Goal: Task Accomplishment & Management: Manage account settings

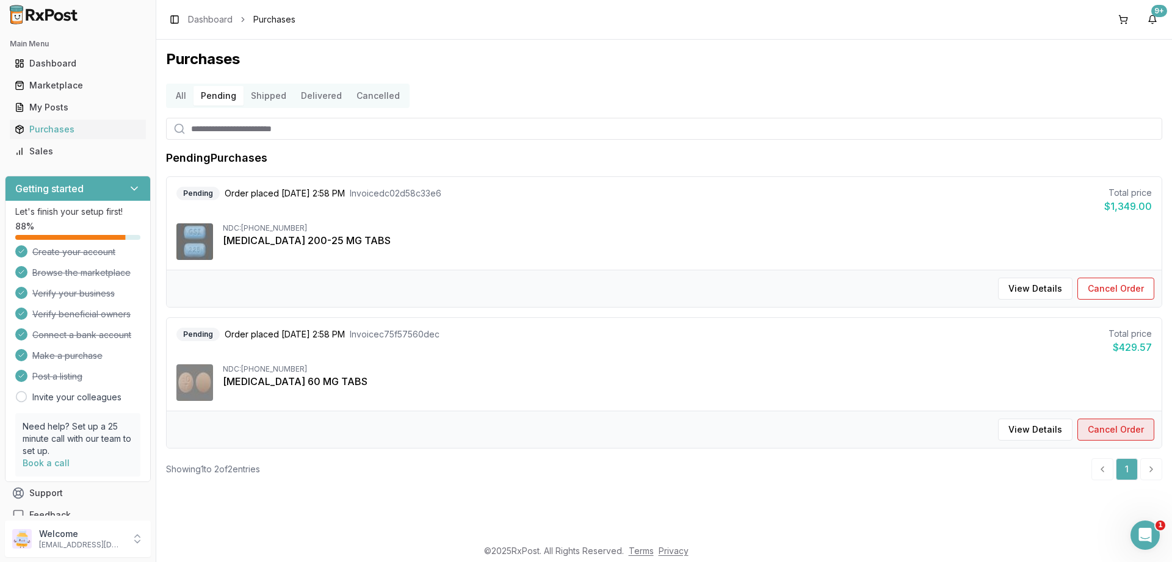
click at [1129, 434] on button "Cancel Order" at bounding box center [1115, 430] width 77 height 22
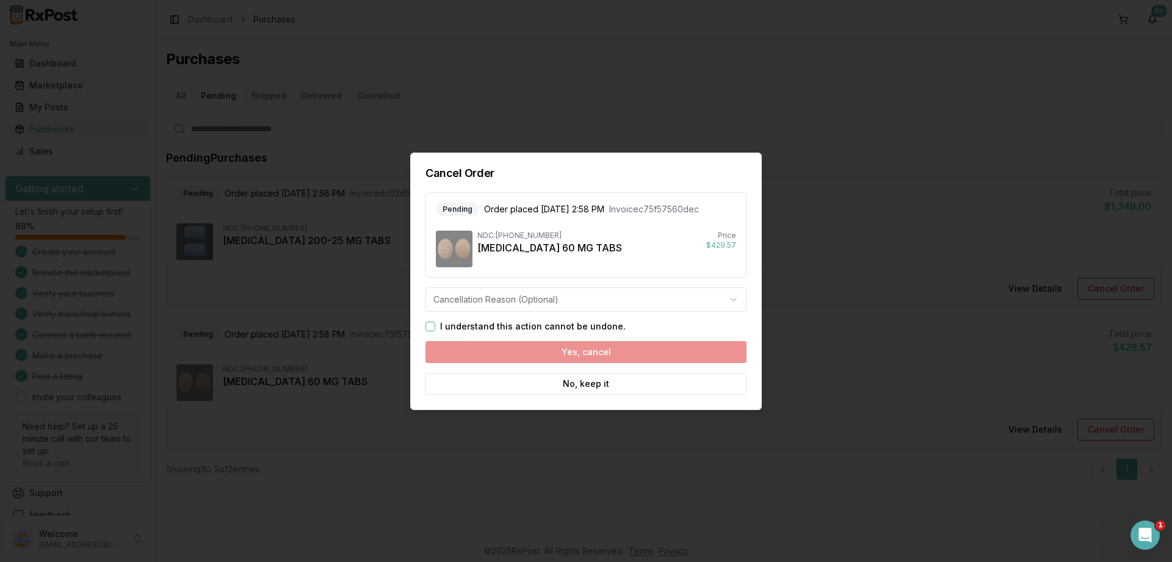
click at [429, 326] on button "I understand this action cannot be undone." at bounding box center [430, 327] width 10 height 10
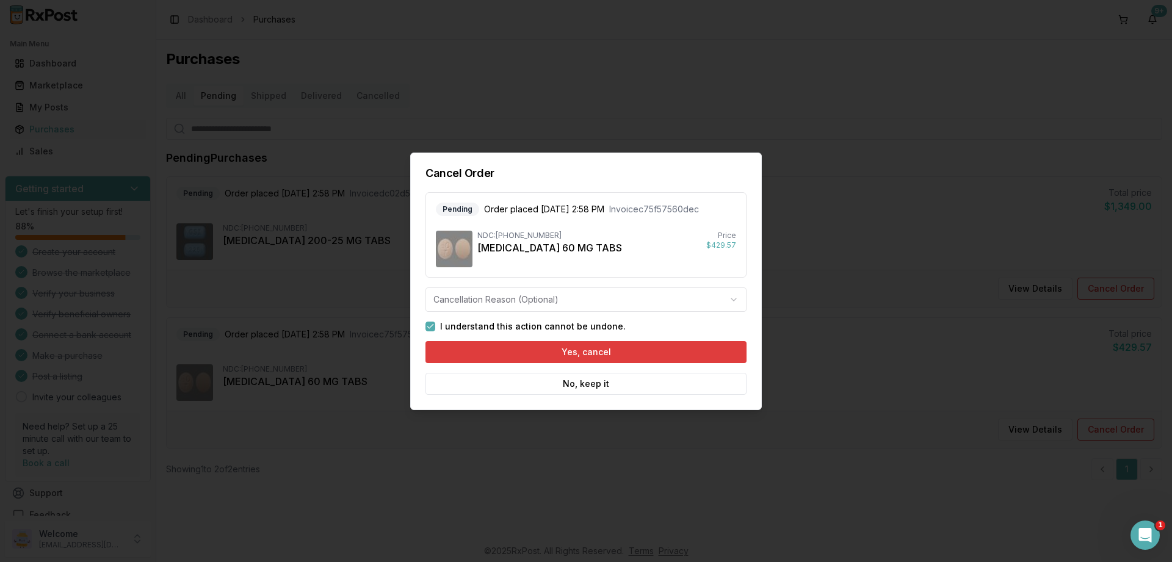
click at [491, 345] on button "Yes, cancel" at bounding box center [585, 352] width 321 height 22
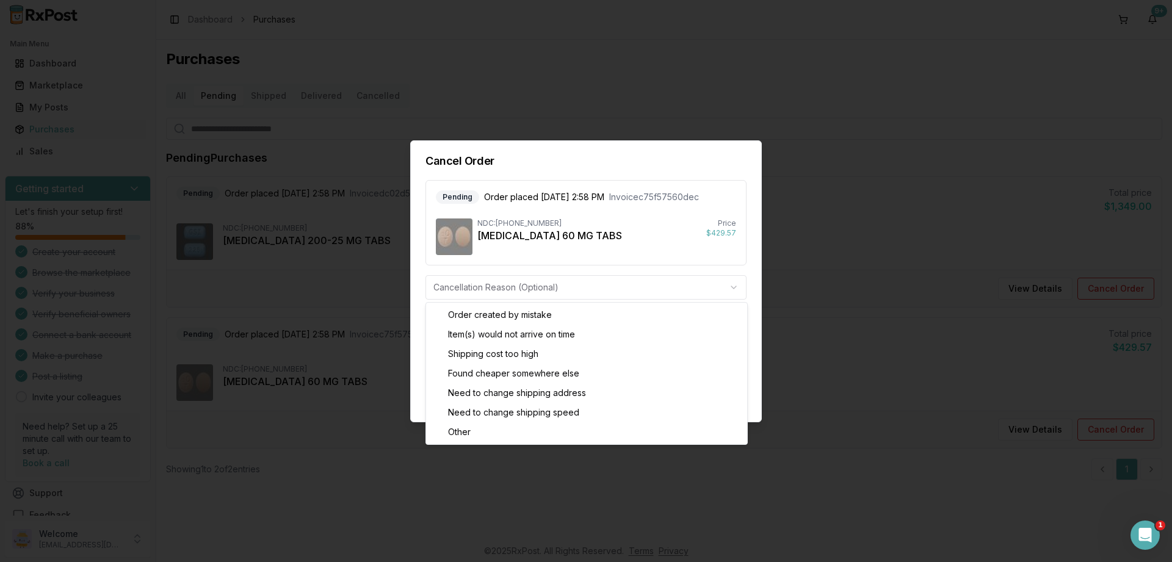
click at [618, 292] on body "Main Menu Dashboard Marketplace My Posts Purchases Sales Getting started Let's …" at bounding box center [586, 281] width 1172 height 562
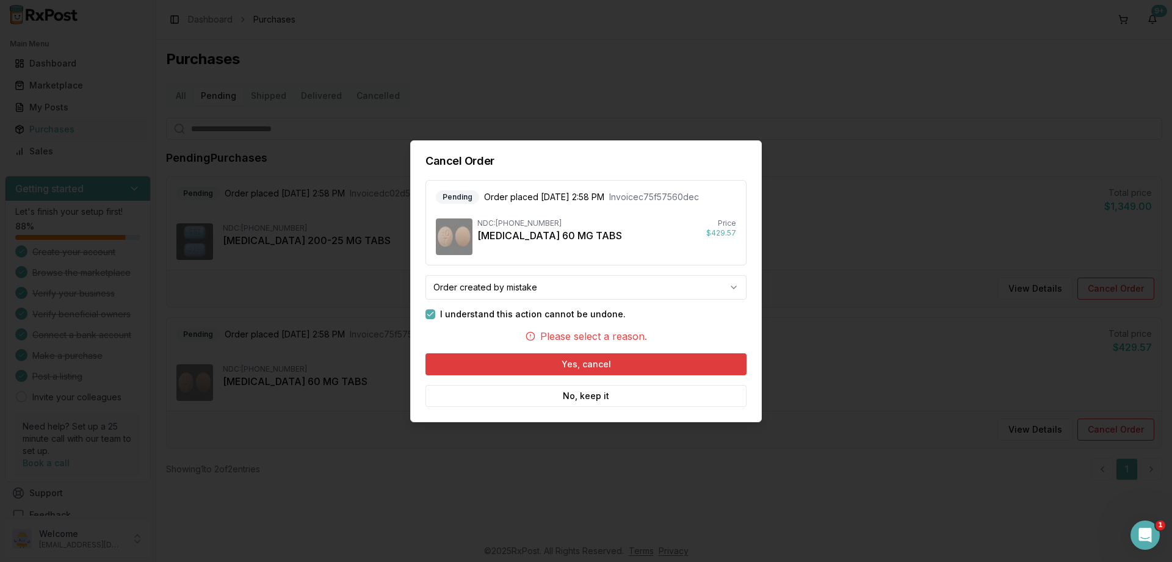
click at [574, 364] on button "Yes, cancel" at bounding box center [585, 364] width 321 height 22
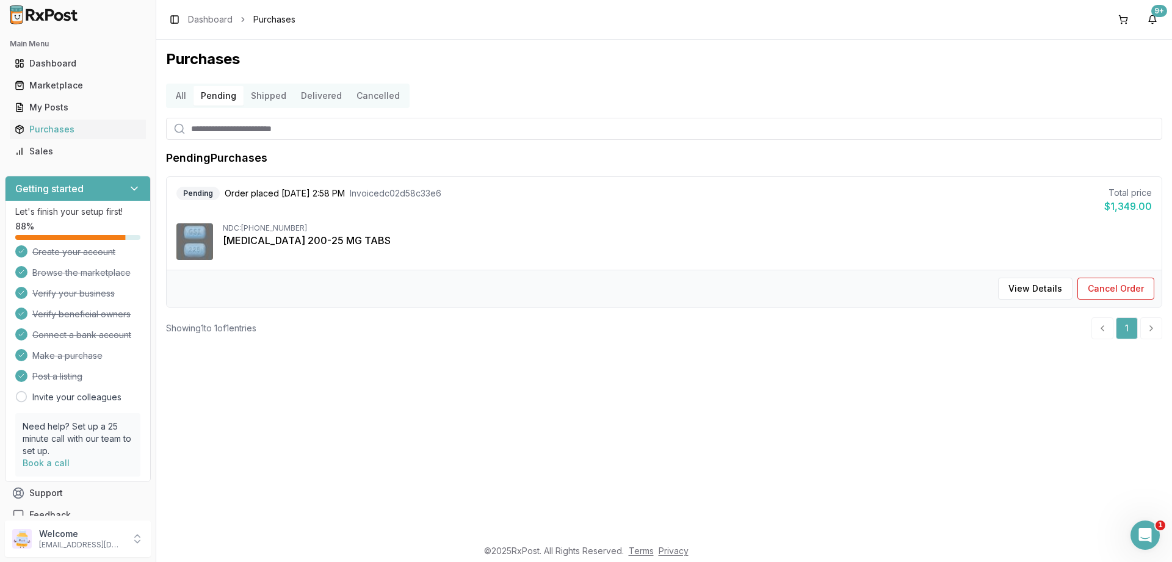
click at [264, 96] on button "Shipped" at bounding box center [269, 96] width 50 height 20
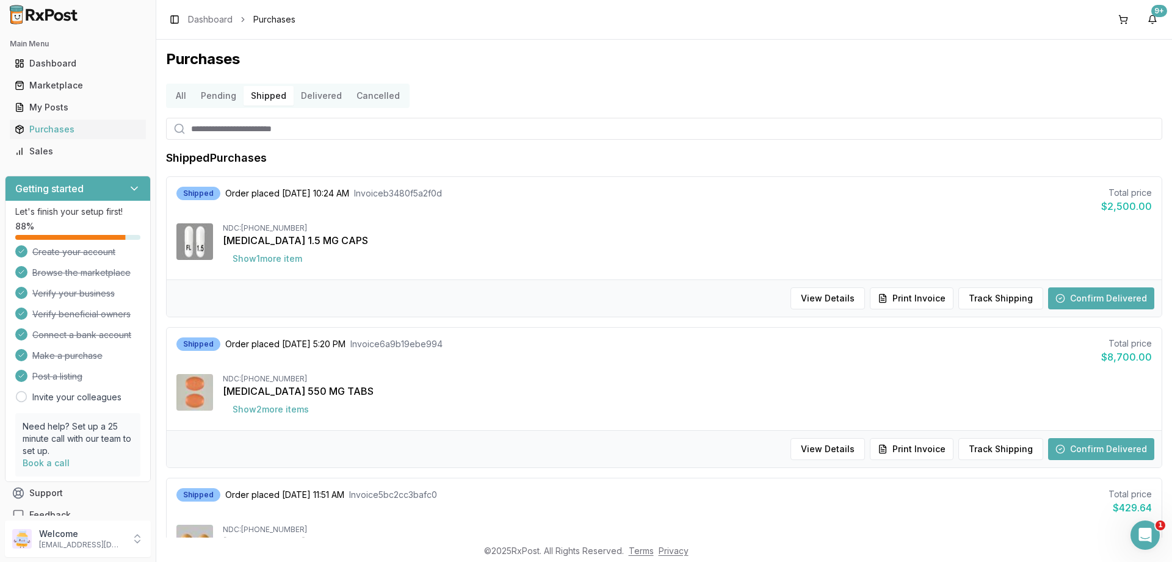
click at [181, 95] on button "All" at bounding box center [180, 96] width 25 height 20
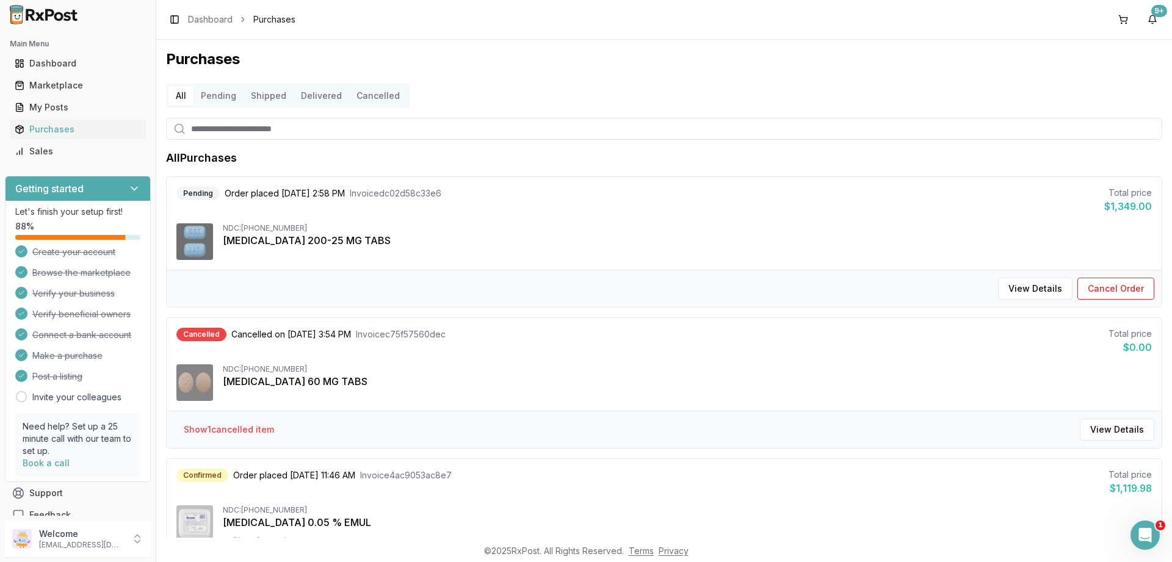
click at [223, 95] on button "Pending" at bounding box center [218, 96] width 50 height 20
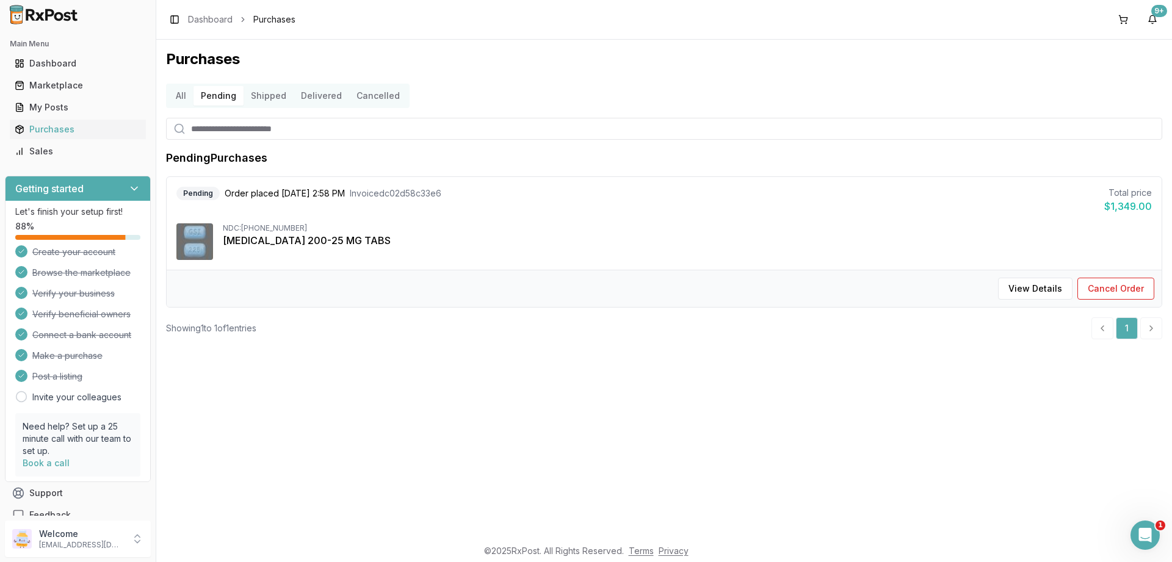
click at [270, 98] on button "Shipped" at bounding box center [269, 96] width 50 height 20
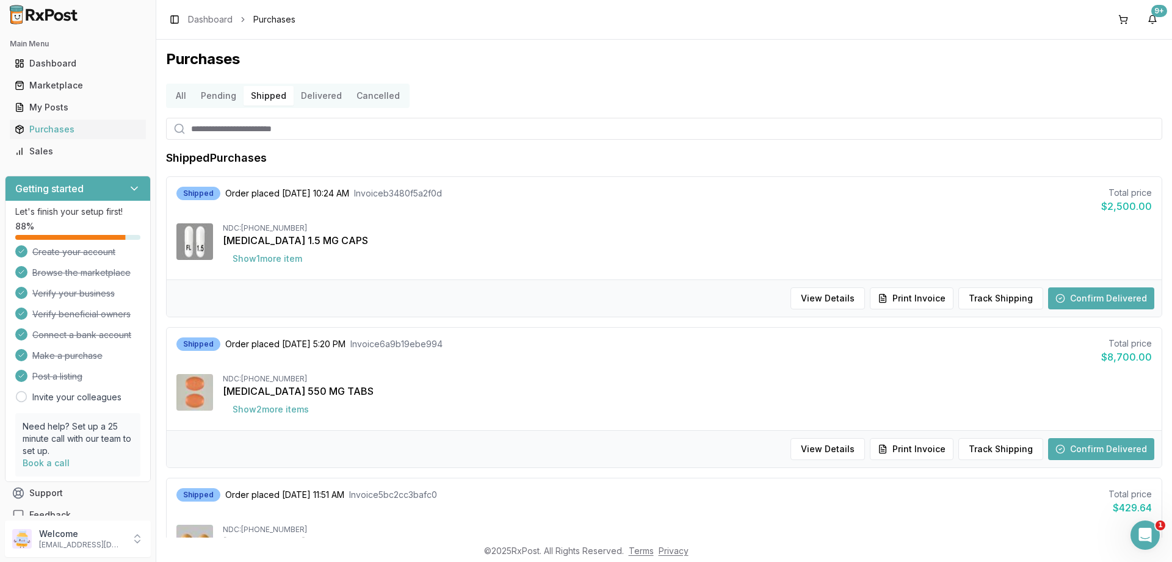
click at [180, 92] on button "All" at bounding box center [180, 96] width 25 height 20
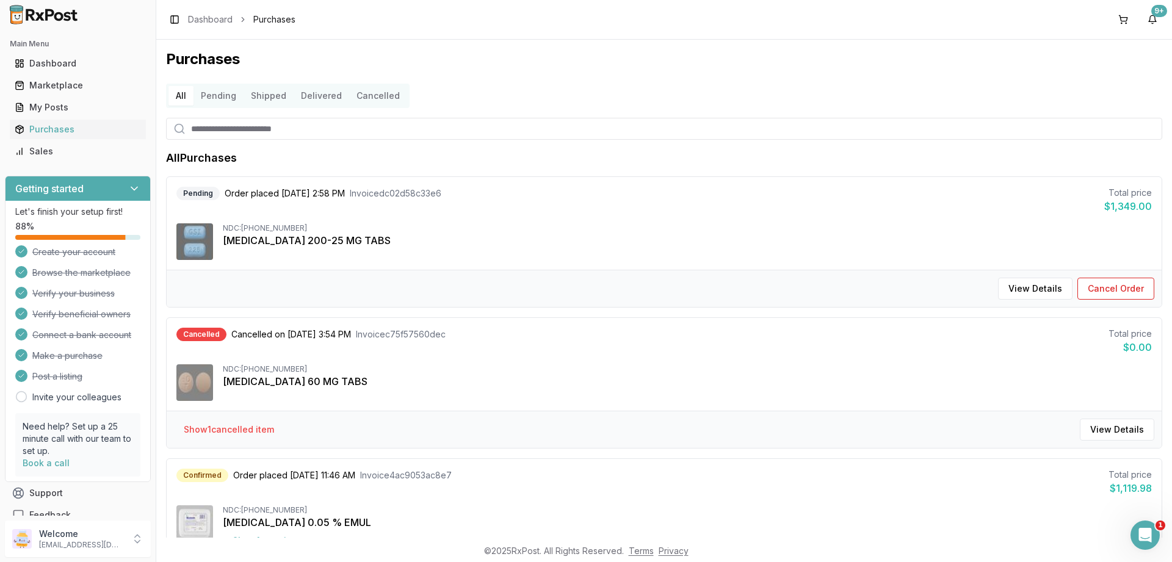
click at [351, 96] on button "Cancelled" at bounding box center [378, 96] width 58 height 20
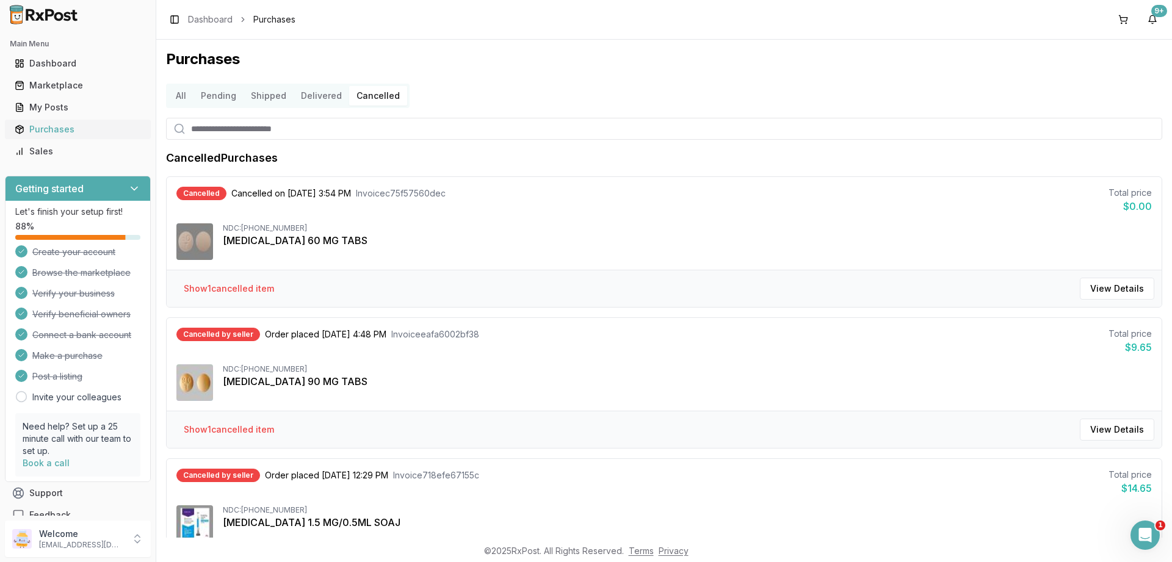
click at [48, 133] on div "Purchases" at bounding box center [78, 129] width 126 height 12
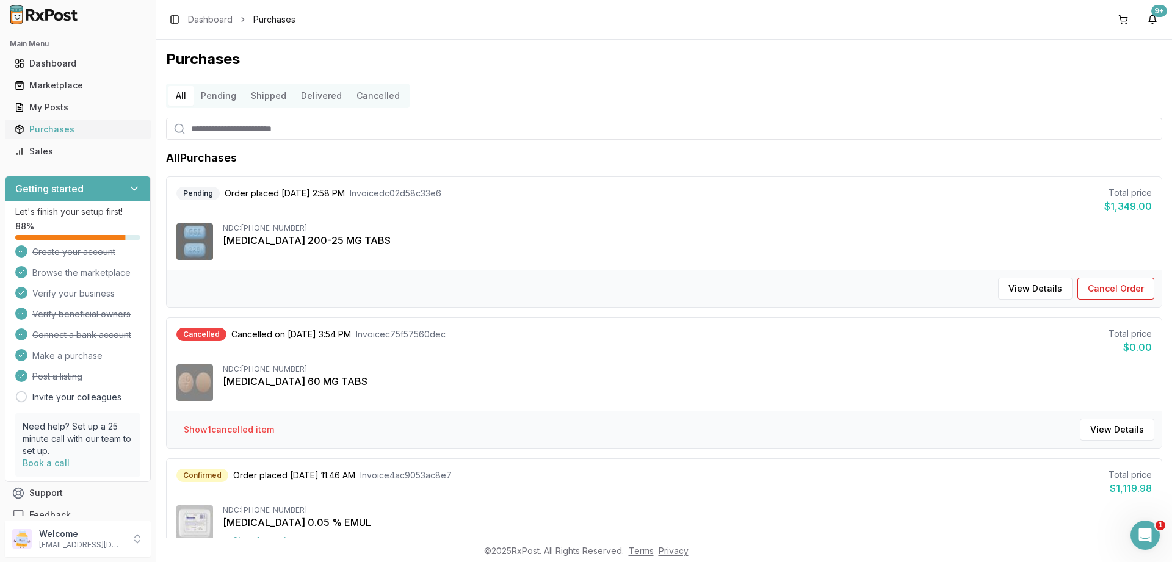
click at [48, 126] on div "Purchases" at bounding box center [78, 129] width 126 height 12
click at [173, 98] on button "All" at bounding box center [180, 96] width 25 height 20
click at [219, 98] on button "Pending" at bounding box center [218, 96] width 50 height 20
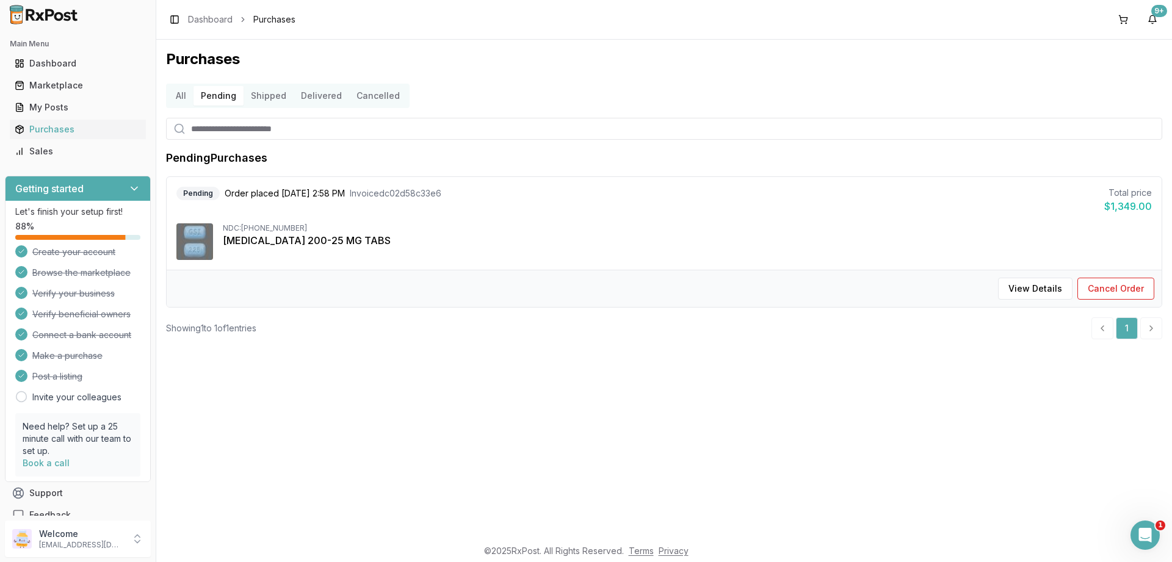
click at [261, 93] on button "Shipped" at bounding box center [269, 96] width 50 height 20
